Goal: Transaction & Acquisition: Purchase product/service

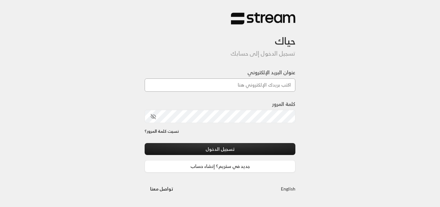
click at [267, 85] on input "عنوان البريد الإلكتروني" at bounding box center [220, 84] width 151 height 13
type input "[DOMAIN_NAME][EMAIL_ADDRESS][DOMAIN_NAME]"
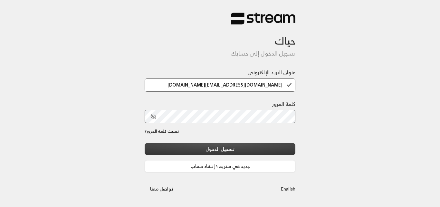
click at [248, 145] on button "تسجيل الدخول" at bounding box center [220, 149] width 151 height 12
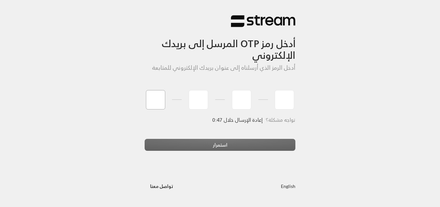
type input "0"
type input "7"
type input "8"
click at [242, 144] on div "استمرار" at bounding box center [220, 147] width 151 height 17
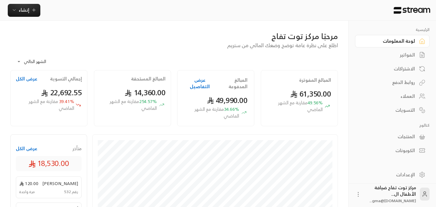
click at [407, 57] on div "الفواتير" at bounding box center [389, 55] width 52 height 6
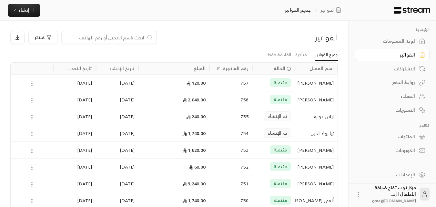
click at [115, 39] on input at bounding box center [104, 37] width 79 height 7
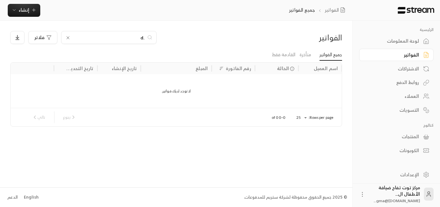
type input "."
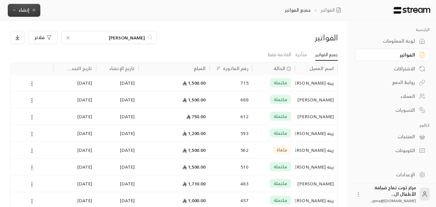
type input "[PERSON_NAME]"
click at [32, 13] on span "إنشاء" at bounding box center [24, 10] width 25 height 8
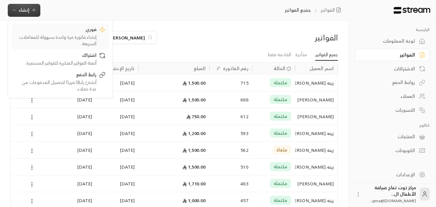
click at [67, 41] on div "إنشاء فاتورة مرة واحدة بسهولة للمعاملات السريعة." at bounding box center [55, 40] width 81 height 13
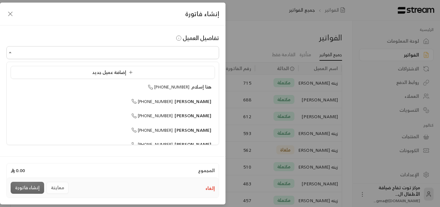
click at [177, 56] on input "اختر العميل" at bounding box center [112, 52] width 213 height 11
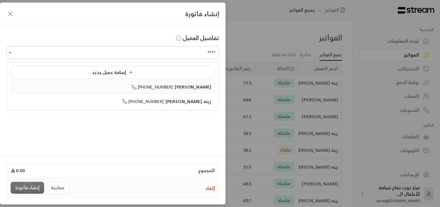
click at [173, 84] on span "[PHONE_NUMBER]" at bounding box center [153, 86] width 42 height 7
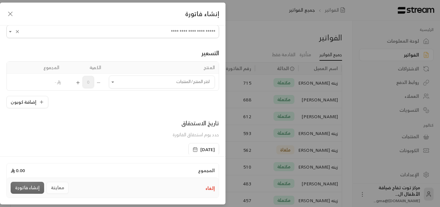
scroll to position [32, 0]
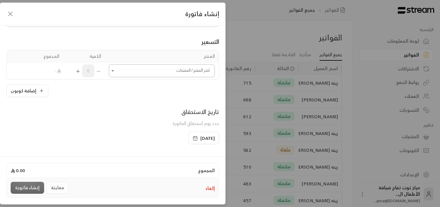
click at [114, 73] on icon "Open" at bounding box center [113, 70] width 6 height 6
type input "**********"
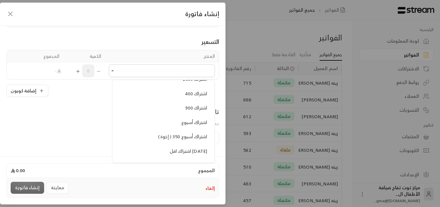
scroll to position [419, 0]
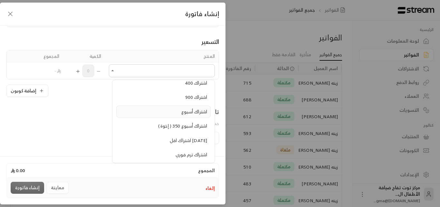
click at [188, 114] on span "اشتراك أسبوع" at bounding box center [194, 111] width 26 height 8
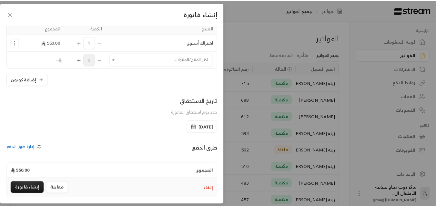
scroll to position [97, 0]
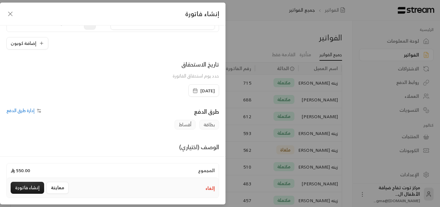
click at [201, 89] on span "[DATE]" at bounding box center [208, 90] width 15 height 6
click at [13, 12] on icon "button" at bounding box center [10, 14] width 8 height 8
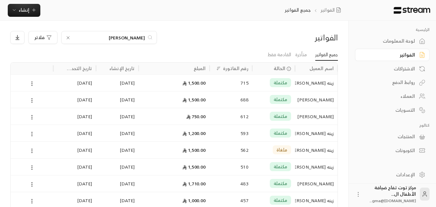
click at [322, 119] on div "[PERSON_NAME]" at bounding box center [316, 116] width 35 height 16
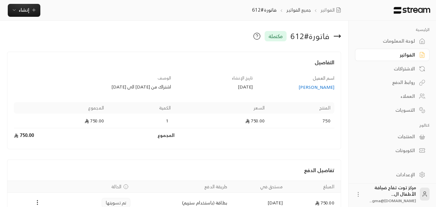
click at [321, 85] on div "[PERSON_NAME]" at bounding box center [296, 87] width 75 height 6
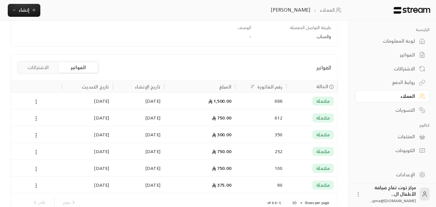
scroll to position [148, 0]
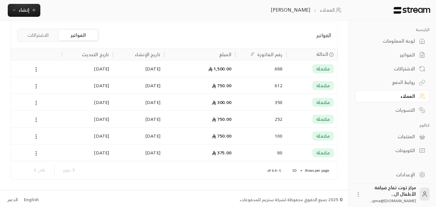
click at [317, 70] on span "مكتملة" at bounding box center [323, 68] width 14 height 6
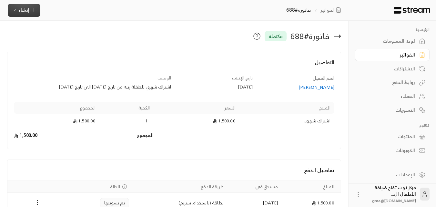
click at [26, 8] on span "إنشاء" at bounding box center [24, 10] width 11 height 8
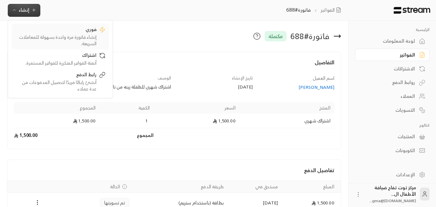
click at [59, 35] on div "إنشاء فاتورة مرة واحدة بسهولة للمعاملات السريعة." at bounding box center [55, 40] width 81 height 13
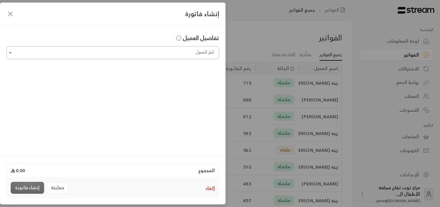
click at [181, 55] on input "اختر العميل" at bounding box center [112, 52] width 213 height 11
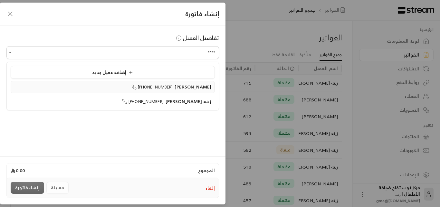
click at [173, 85] on span "[PHONE_NUMBER]" at bounding box center [153, 86] width 42 height 7
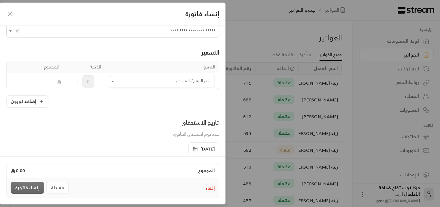
scroll to position [32, 0]
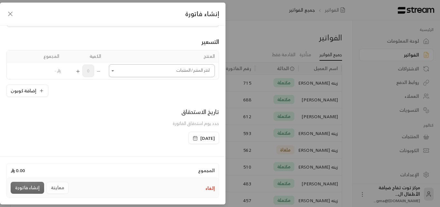
type input "**********"
click at [169, 67] on input "اختر العميل" at bounding box center [162, 70] width 106 height 11
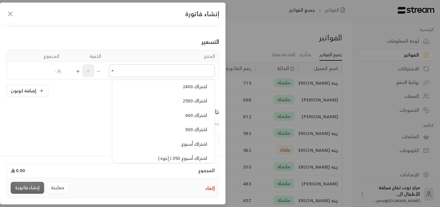
scroll to position [419, 0]
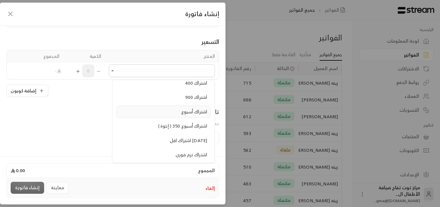
click at [187, 111] on span "اشتراك أسبوع" at bounding box center [194, 111] width 26 height 8
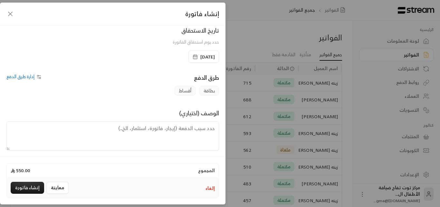
scroll to position [134, 0]
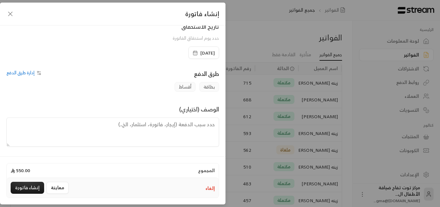
click at [201, 51] on span "[DATE]" at bounding box center [208, 53] width 15 height 6
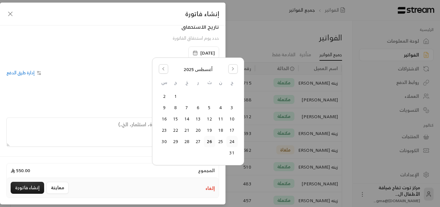
click at [232, 141] on button "24" at bounding box center [232, 141] width 11 height 11
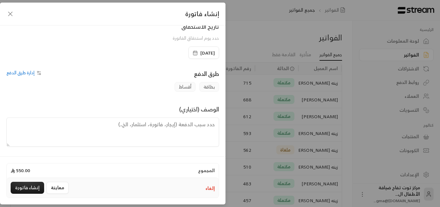
click at [158, 132] on textarea at bounding box center [112, 131] width 213 height 29
click at [192, 124] on textarea "اشتراك اسبوع للطفلة زينه من تاريخ [DATE] إلى تاريخ [DATE]" at bounding box center [112, 131] width 213 height 29
click at [56, 126] on textarea "اشتراك أسبوع للطفلة زينه من تاريخ [DATE] إلى تاريخ [DATE]" at bounding box center [112, 131] width 213 height 29
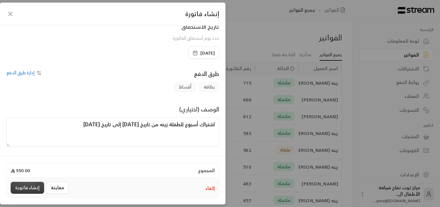
type textarea "اشتراك أسبوع للطفلة زينه من تاريخ [DATE] إلى تاريخ [DATE]"
click at [32, 186] on button "إنشاء فاتورة" at bounding box center [28, 187] width 34 height 12
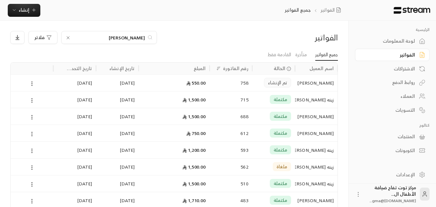
click at [405, 96] on div "العملاء" at bounding box center [389, 96] width 52 height 6
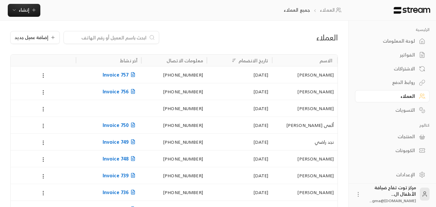
click at [107, 38] on input at bounding box center [107, 37] width 79 height 7
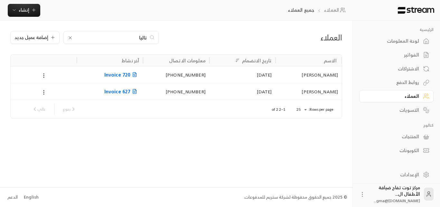
type input "[PERSON_NAME]"
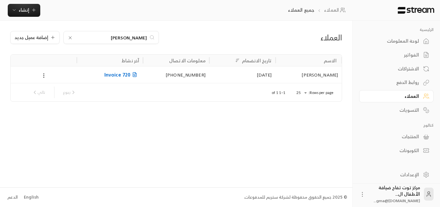
click at [314, 76] on div "[PERSON_NAME]" at bounding box center [308, 74] width 59 height 16
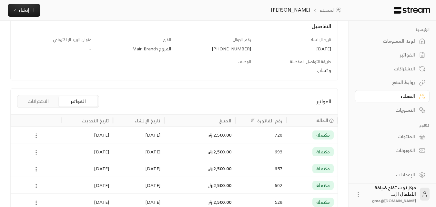
scroll to position [97, 0]
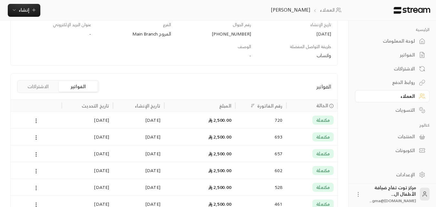
click at [101, 119] on div "[DATE]" at bounding box center [88, 120] width 44 height 16
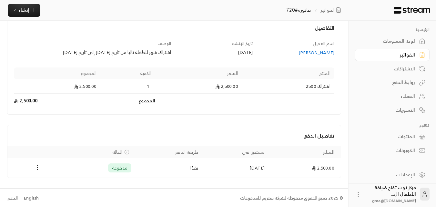
scroll to position [35, 0]
click at [37, 169] on icon "Payments" at bounding box center [37, 166] width 6 height 6
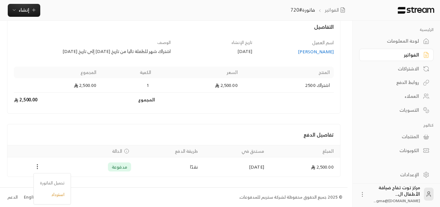
click at [37, 169] on div at bounding box center [220, 103] width 440 height 207
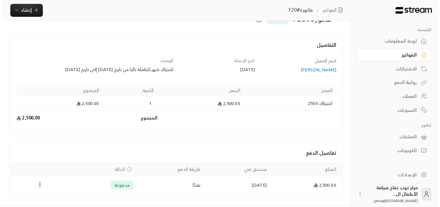
scroll to position [0, 0]
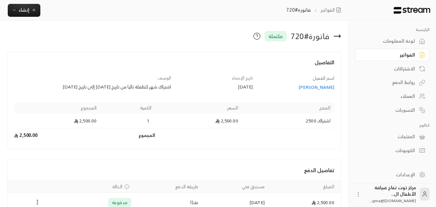
click at [408, 96] on div "العملاء" at bounding box center [389, 96] width 52 height 6
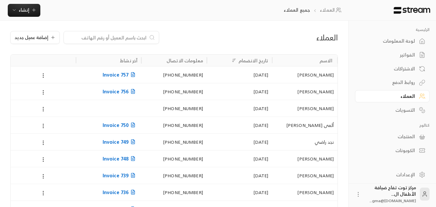
click at [79, 32] on div at bounding box center [111, 37] width 95 height 13
click at [120, 38] on input at bounding box center [107, 37] width 79 height 7
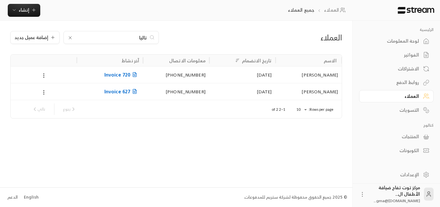
type input "[PERSON_NAME]"
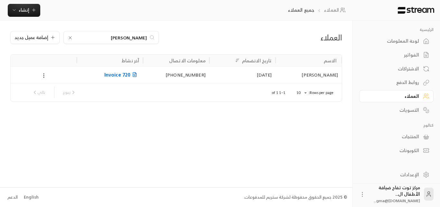
click at [45, 77] on icon at bounding box center [44, 76] width 6 height 6
click at [50, 93] on li "تعديل" at bounding box center [51, 92] width 17 height 12
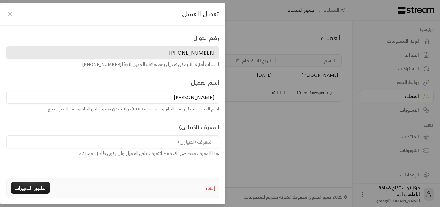
click at [14, 16] on icon "button" at bounding box center [10, 14] width 8 height 8
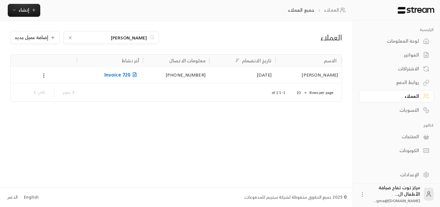
click at [408, 113] on div "التسويات" at bounding box center [394, 110] width 52 height 6
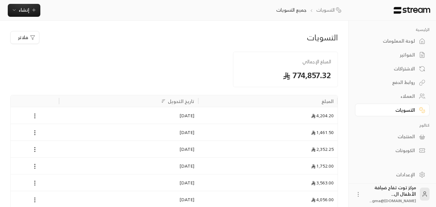
click at [405, 67] on div "الاشتراكات" at bounding box center [389, 68] width 52 height 6
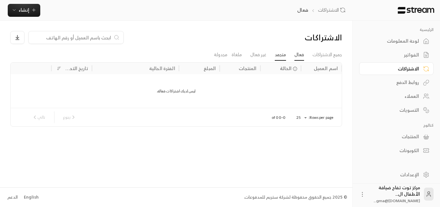
click at [282, 54] on link "متجمد" at bounding box center [280, 55] width 11 height 12
click at [327, 51] on link "جميع الاشتراكات" at bounding box center [328, 55] width 30 height 12
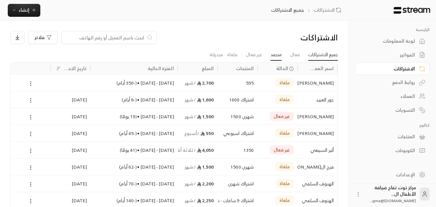
click at [273, 54] on link "متجمد" at bounding box center [275, 55] width 11 height 12
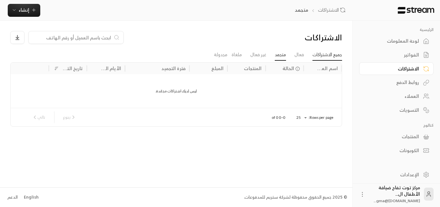
click at [330, 55] on link "جميع الاشتراكات" at bounding box center [328, 55] width 30 height 12
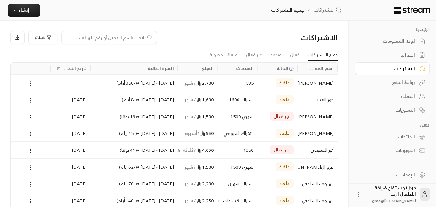
click at [139, 38] on input at bounding box center [104, 37] width 79 height 7
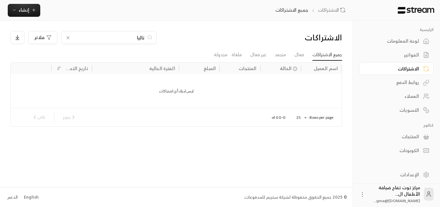
type input "[PERSON_NAME]"
click at [192, 87] on div "ليس لديك أي اشتراكات." at bounding box center [176, 91] width 331 height 34
click at [249, 69] on div "المنتجات" at bounding box center [248, 68] width 18 height 8
click at [408, 138] on div "المنتجات" at bounding box center [394, 136] width 52 height 6
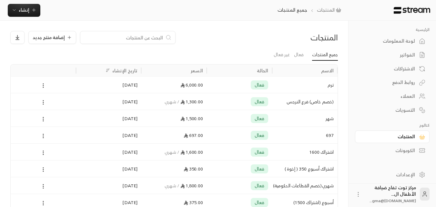
click at [411, 50] on link "الفواتير" at bounding box center [392, 55] width 74 height 13
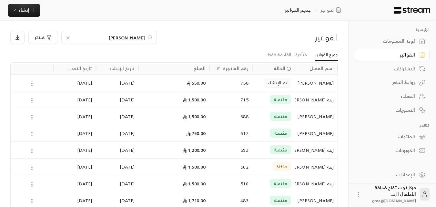
click at [70, 37] on icon at bounding box center [67, 37] width 5 height 5
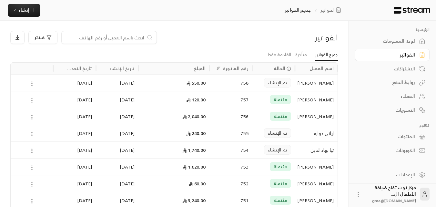
click at [131, 38] on input at bounding box center [104, 37] width 79 height 7
click at [31, 12] on icon "button" at bounding box center [33, 9] width 5 height 5
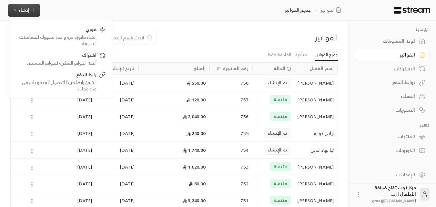
click at [31, 12] on icon "button" at bounding box center [33, 9] width 5 height 5
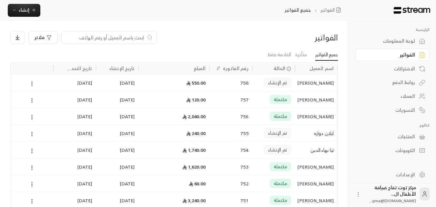
click at [113, 37] on input at bounding box center [104, 37] width 79 height 7
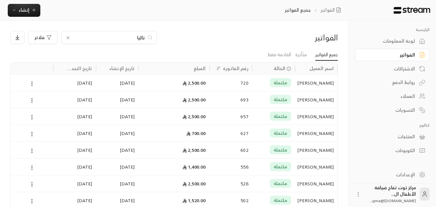
type input "تاليا"
click at [324, 82] on div "[PERSON_NAME]" at bounding box center [316, 82] width 35 height 16
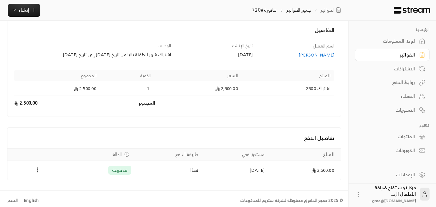
scroll to position [35, 0]
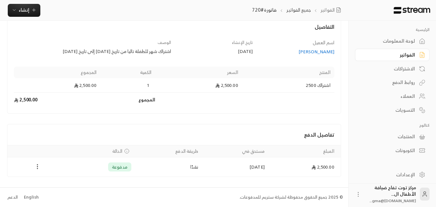
click at [38, 168] on icon "Payments" at bounding box center [37, 166] width 6 height 6
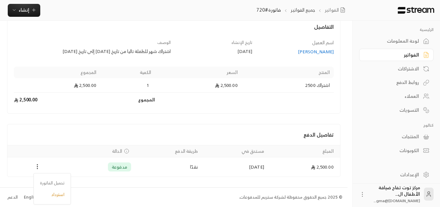
click at [82, 140] on div at bounding box center [220, 103] width 440 height 207
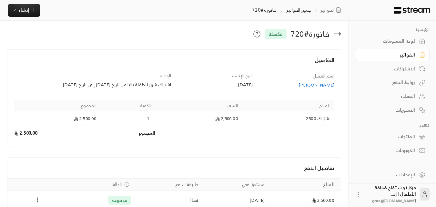
scroll to position [0, 0]
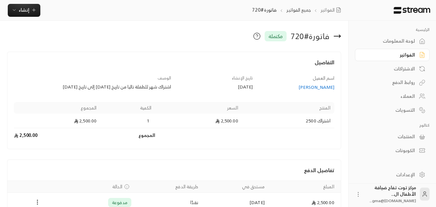
click at [403, 52] on div "الفواتير" at bounding box center [389, 55] width 52 height 6
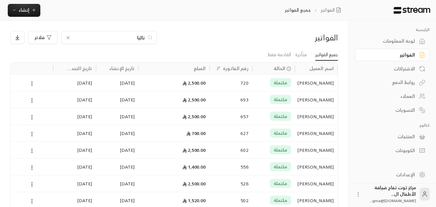
click at [115, 35] on input "تاليا" at bounding box center [109, 37] width 72 height 7
type input "أدم"
click at [318, 84] on div "أدم [PERSON_NAME]" at bounding box center [316, 82] width 35 height 16
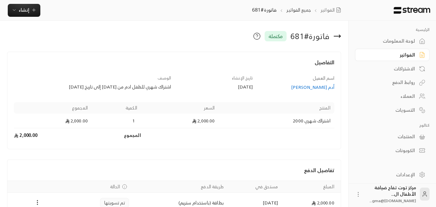
click at [318, 84] on div "أدم [PERSON_NAME]" at bounding box center [296, 87] width 75 height 6
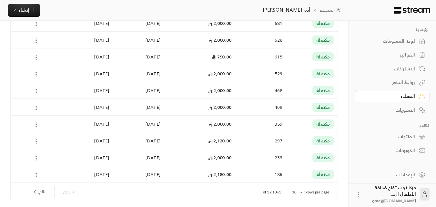
scroll to position [161, 0]
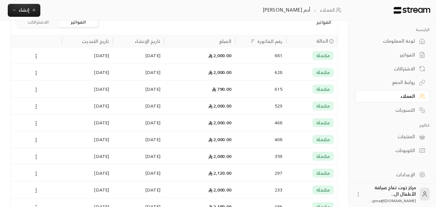
click at [299, 57] on div "مكتملة" at bounding box center [312, 55] width 44 height 16
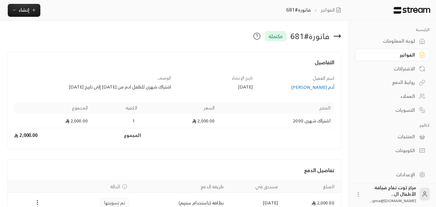
click at [190, 104] on th "السعر" at bounding box center [180, 108] width 78 height 12
